Goal: Task Accomplishment & Management: Manage account settings

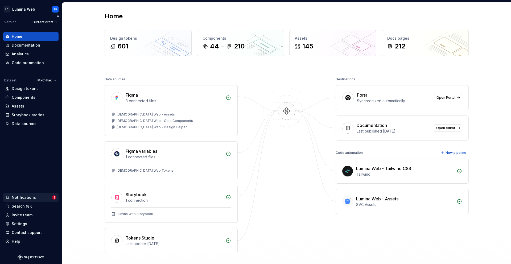
click at [38, 199] on div "Notifications" at bounding box center [28, 197] width 47 height 5
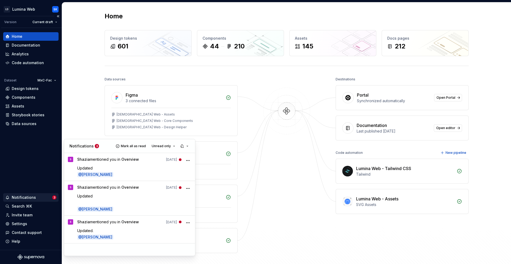
click at [29, 218] on html "LD Lumina Web SK Version Current draft Home Documentation Analytics Code automa…" at bounding box center [255, 132] width 511 height 264
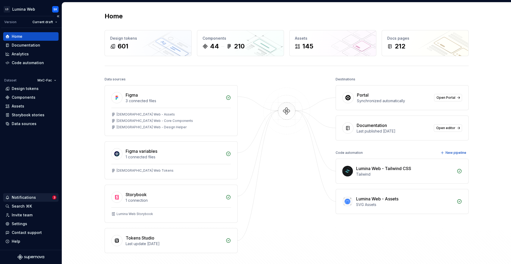
click at [34, 217] on div "Invite team" at bounding box center [30, 215] width 51 height 5
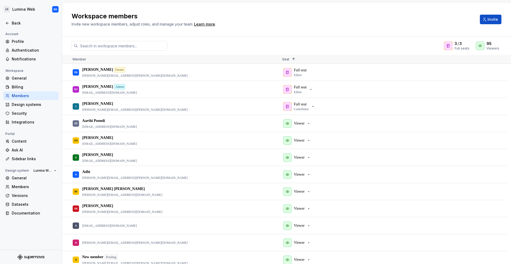
drag, startPoint x: 38, startPoint y: 199, endPoint x: 505, endPoint y: 29, distance: 496.6
click at [505, 29] on div "Workspace members Invite new workspace members, adjust roles, and manage your t…" at bounding box center [286, 19] width 449 height 34
click at [498, 21] on span "Invite" at bounding box center [493, 19] width 10 height 5
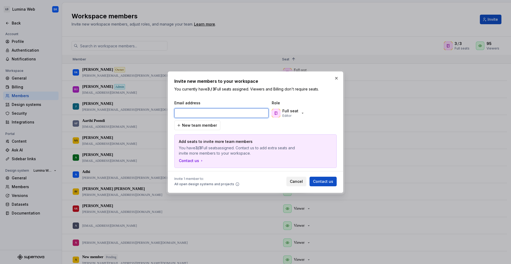
paste input "[PERSON_NAME][EMAIL_ADDRESS][PERSON_NAME][DOMAIN_NAME]"
type input "[PERSON_NAME][EMAIL_ADDRESS][PERSON_NAME][DOMAIN_NAME]"
drag, startPoint x: 156, startPoint y: 36, endPoint x: 300, endPoint y: 113, distance: 162.9
click at [301, 113] on icon "button" at bounding box center [303, 113] width 4 height 4
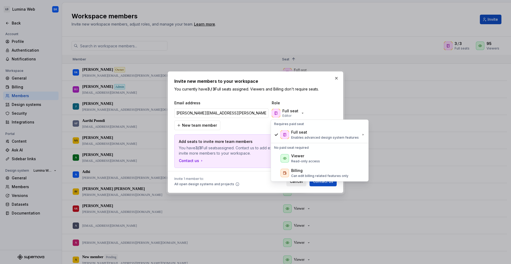
drag, startPoint x: 300, startPoint y: 113, endPoint x: 308, endPoint y: 160, distance: 47.3
click at [308, 160] on p "Read-only access" at bounding box center [305, 161] width 29 height 4
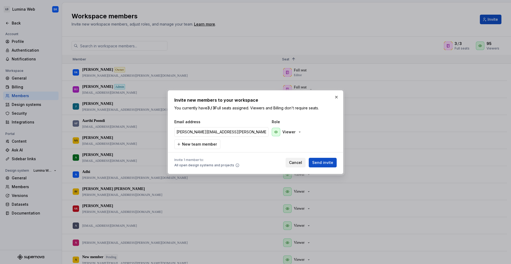
click at [248, 146] on div "Email address Role [PERSON_NAME][EMAIL_ADDRESS][PERSON_NAME][DOMAIN_NAME] Viewe…" at bounding box center [255, 134] width 162 height 30
drag, startPoint x: 308, startPoint y: 160, endPoint x: 328, endPoint y: 161, distance: 20.6
click at [328, 161] on span "Send invite" at bounding box center [322, 162] width 21 height 5
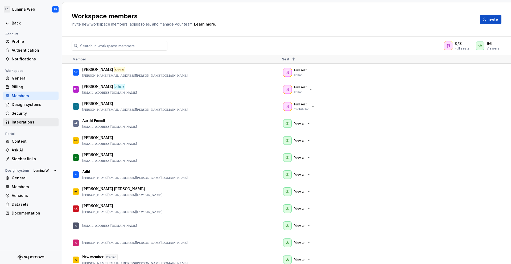
click at [33, 119] on div "Integrations" at bounding box center [30, 122] width 55 height 9
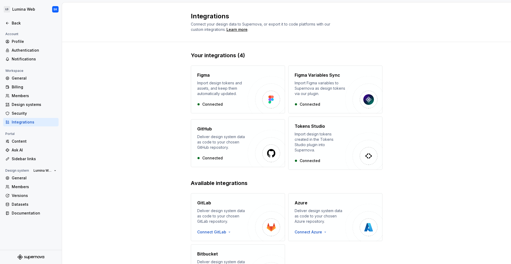
click at [42, 112] on div "Security" at bounding box center [34, 113] width 45 height 5
click at [21, 114] on div "Security" at bounding box center [34, 113] width 45 height 5
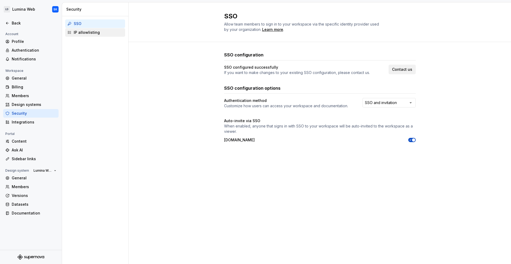
drag, startPoint x: 33, startPoint y: 119, endPoint x: 89, endPoint y: 31, distance: 104.6
click at [89, 31] on div "IP allowlisting" at bounding box center [98, 32] width 49 height 5
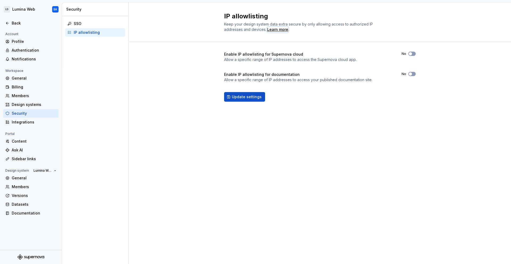
click at [281, 31] on div "Learn more" at bounding box center [277, 29] width 21 height 5
click at [279, 105] on div "Enable IP allowlisting for Supernova cloud Allow a specific range of IP address…" at bounding box center [320, 82] width 192 height 80
click at [415, 54] on button "No" at bounding box center [412, 54] width 7 height 4
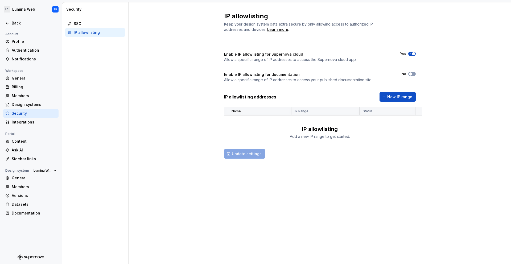
click at [413, 75] on icon "button" at bounding box center [411, 73] width 4 height 3
drag, startPoint x: 279, startPoint y: 105, endPoint x: 235, endPoint y: 74, distance: 53.6
click at [235, 74] on div "Enable IP allowlisting for documentation" at bounding box center [298, 74] width 148 height 5
click at [225, 76] on h4 "Enable IP allowlisting for documentation" at bounding box center [262, 74] width 76 height 5
drag, startPoint x: 235, startPoint y: 74, endPoint x: 363, endPoint y: 78, distance: 127.6
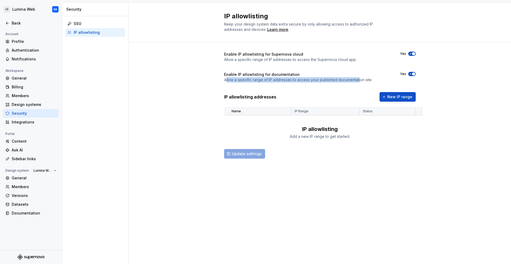
click at [363, 78] on p "Allow a specific range of IP addresses to access your published documentation s…" at bounding box center [298, 79] width 148 height 5
drag, startPoint x: 363, startPoint y: 78, endPoint x: 371, endPoint y: 78, distance: 8.3
click at [371, 78] on p "Allow a specific range of IP addresses to access your published documentation s…" at bounding box center [298, 79] width 148 height 5
drag, startPoint x: 371, startPoint y: 78, endPoint x: 231, endPoint y: 77, distance: 139.6
click at [231, 77] on div "Enable IP allowlisting for documentation Allow a specific range of IP addresses…" at bounding box center [298, 77] width 148 height 11
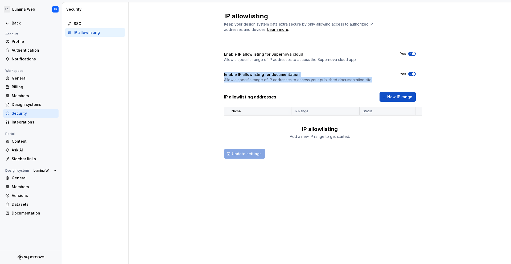
drag, startPoint x: 231, startPoint y: 77, endPoint x: 242, endPoint y: 77, distance: 10.4
click at [242, 77] on p "Allow a specific range of IP addresses to access your published documentation s…" at bounding box center [298, 79] width 148 height 5
drag, startPoint x: 242, startPoint y: 77, endPoint x: 372, endPoint y: 84, distance: 129.9
click at [372, 84] on div "Enable IP allowlisting for Supernova cloud Allow a specific range of IP address…" at bounding box center [320, 110] width 383 height 137
click at [375, 82] on div "Enable IP allowlisting for documentation Allow a specific range of IP addresses…" at bounding box center [320, 77] width 192 height 11
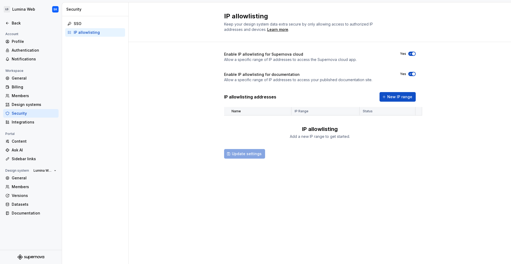
drag, startPoint x: 372, startPoint y: 84, endPoint x: 451, endPoint y: 93, distance: 79.9
click at [451, 93] on div "Enable IP allowlisting for Supernova cloud Allow a specific range of IP address…" at bounding box center [320, 110] width 383 height 137
click at [408, 96] on span "New IP range" at bounding box center [400, 96] width 25 height 5
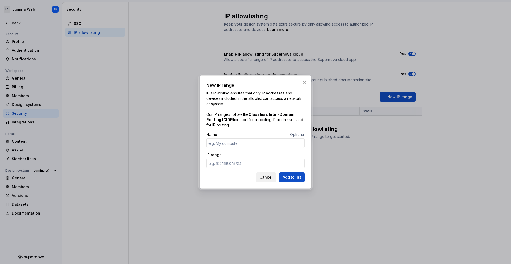
click at [269, 178] on span "Cancel" at bounding box center [266, 177] width 13 height 5
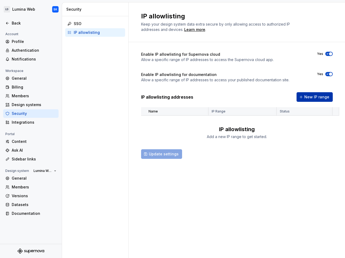
click at [323, 97] on span "New IP range" at bounding box center [316, 96] width 25 height 5
